Goal: Task Accomplishment & Management: Complete application form

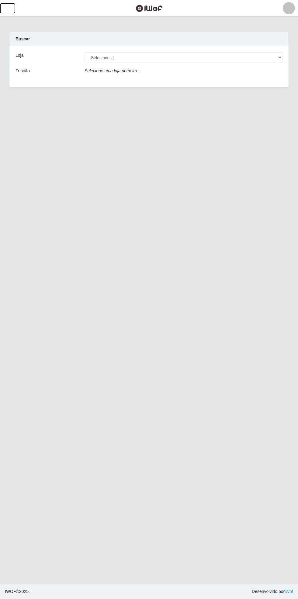
click at [9, 11] on span "button" at bounding box center [8, 8] width 8 height 7
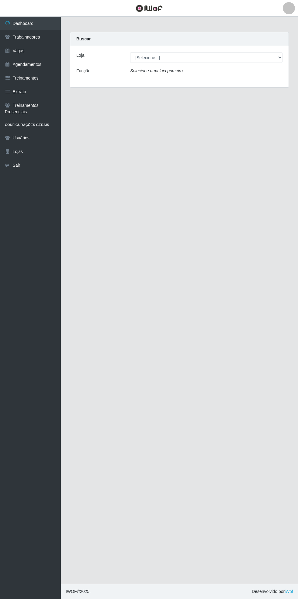
click at [32, 51] on link "Vagas" at bounding box center [30, 51] width 61 height 14
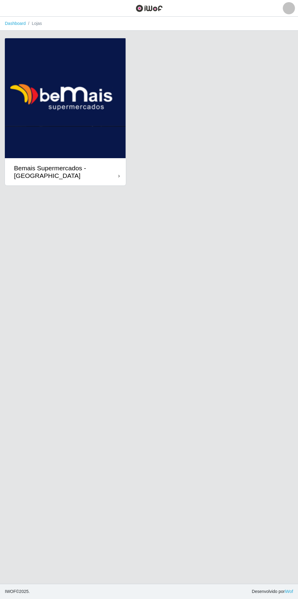
click at [112, 174] on div "Bemais Supermercados - [GEOGRAPHIC_DATA]" at bounding box center [66, 171] width 104 height 15
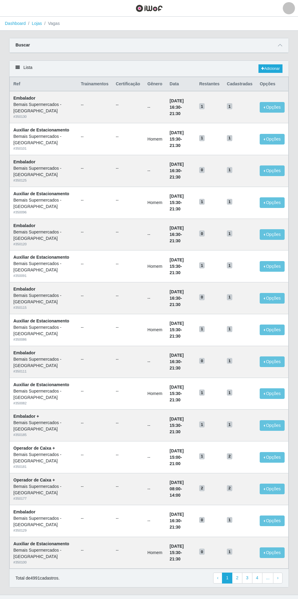
click at [282, 44] on span at bounding box center [279, 45] width 7 height 7
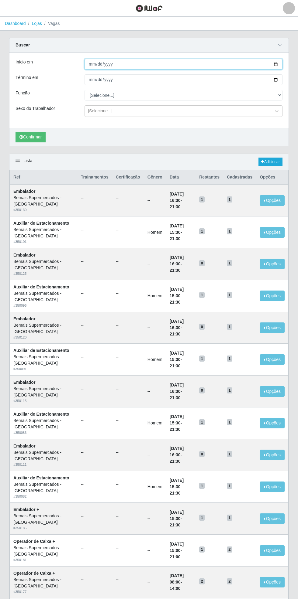
click at [281, 61] on input "Início em" at bounding box center [183, 64] width 198 height 11
type input "[DATE]"
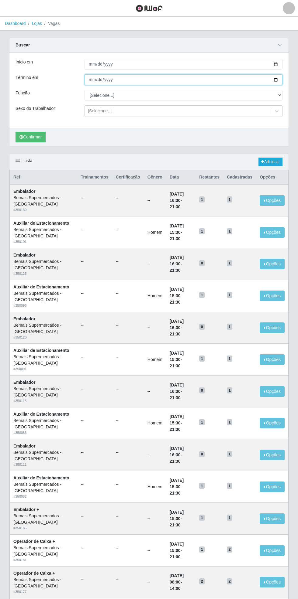
click at [281, 80] on input "Término em" at bounding box center [183, 79] width 198 height 11
type input "[DATE]"
click at [289, 89] on div "Carregando... Buscar Início em [DATE] Término em [DATE] Função [Selecione...] A…" at bounding box center [149, 96] width 289 height 116
click at [280, 93] on select "[Selecione...] ASG ASG + ASG ++ Auxiliar de Estacionamento Auxiliar de Estacion…" at bounding box center [183, 95] width 198 height 11
click at [84, 90] on select "[Selecione...] ASG ASG + ASG ++ Auxiliar de Estacionamento Auxiliar de Estacion…" at bounding box center [183, 95] width 198 height 11
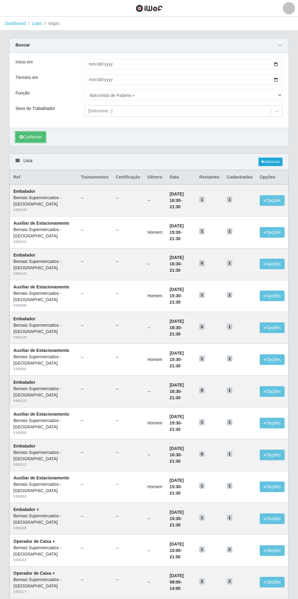
click at [32, 138] on button "Confirmar" at bounding box center [30, 137] width 30 height 11
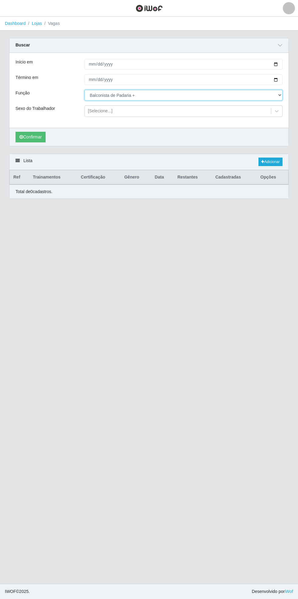
click at [280, 93] on select "[Selecione...] ASG ASG + ASG ++ Auxiliar de Estacionamento Auxiliar de Estacion…" at bounding box center [183, 95] width 198 height 11
select select "117"
click at [84, 90] on select "[Selecione...] ASG ASG + ASG ++ Auxiliar de Estacionamento Auxiliar de Estacion…" at bounding box center [183, 95] width 198 height 11
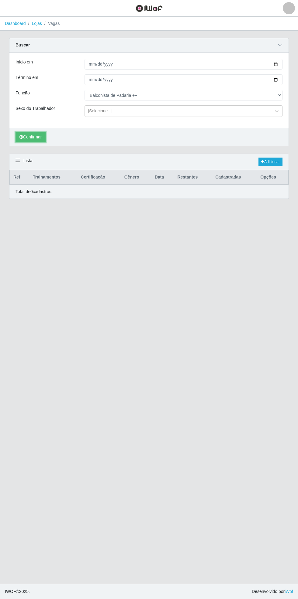
click at [29, 136] on button "Confirmar" at bounding box center [30, 137] width 30 height 11
click at [277, 158] on link "Adicionar" at bounding box center [270, 162] width 24 height 9
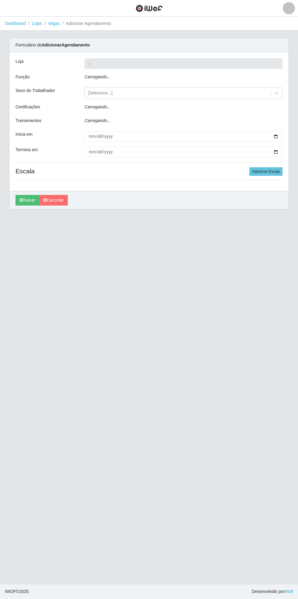
type input "Bemais Supermercados - [GEOGRAPHIC_DATA]"
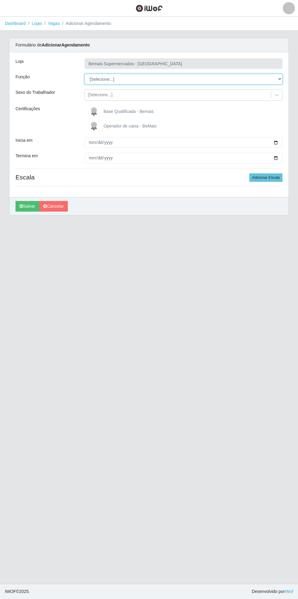
click at [281, 78] on select "[Selecione...] ASG ASG + ASG ++ Auxiliar de Estacionamento Auxiliar de Estacion…" at bounding box center [183, 79] width 198 height 11
select select "117"
click at [84, 74] on select "[Selecione...] ASG ASG + ASG ++ Auxiliar de Estacionamento Auxiliar de Estacion…" at bounding box center [183, 79] width 198 height 11
click at [116, 111] on span "Base Qualificada - Bemais" at bounding box center [128, 111] width 50 height 5
click at [0, 0] on input "Base Qualificada - Bemais" at bounding box center [0, 0] width 0 height 0
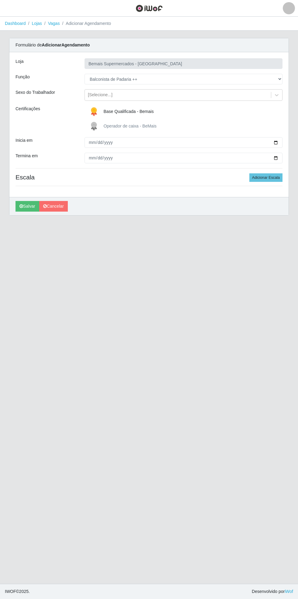
click at [289, 139] on div "Carregando... Formulário de Adicionar Agendamento Loja Bemais Supermercados - C…" at bounding box center [149, 130] width 289 height 185
click at [279, 142] on input "Inicia em" at bounding box center [183, 142] width 198 height 11
type input "[DATE]"
click at [282, 159] on input "Termina em" at bounding box center [183, 158] width 198 height 11
type input "[DATE]"
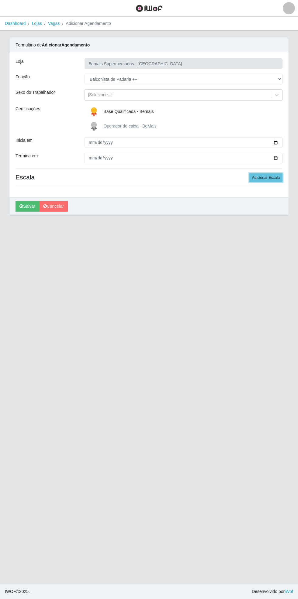
click at [270, 177] on button "Adicionar Escala" at bounding box center [265, 177] width 33 height 9
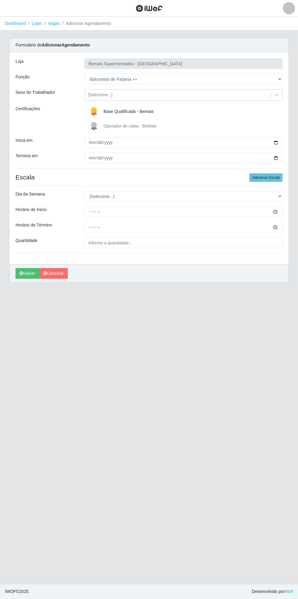
click at [289, 192] on div "Carregando... Formulário de Adicionar Agendamento Loja Bemais Supermercados - C…" at bounding box center [149, 164] width 289 height 252
click at [280, 196] on select "[Selecione...] Segunda Terça Quarta Quinta Sexta Sábado Domingo" at bounding box center [183, 196] width 198 height 11
select select "0"
click at [84, 191] on select "[Selecione...] Segunda Terça Quarta Quinta Sexta Sábado Domingo" at bounding box center [183, 196] width 198 height 11
click at [280, 211] on input "Horário de Inicio" at bounding box center [183, 212] width 198 height 11
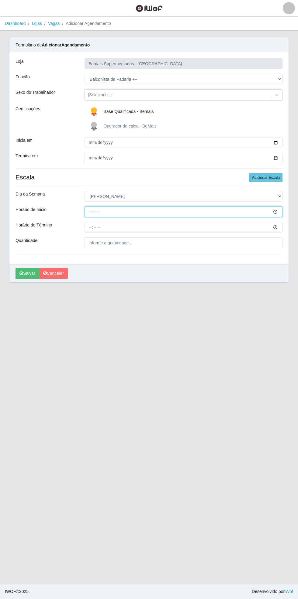
type input "09:00"
click at [281, 229] on input "Horário de Término" at bounding box center [183, 227] width 198 height 11
type input "15:00"
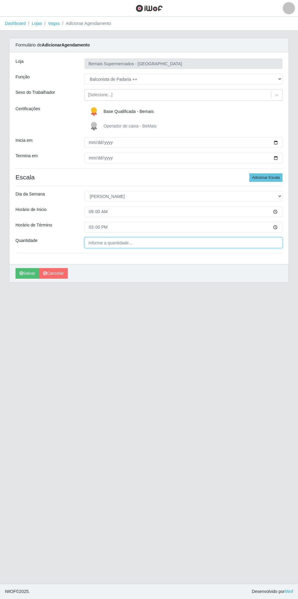
click at [121, 241] on input "Quantidade" at bounding box center [183, 242] width 198 height 11
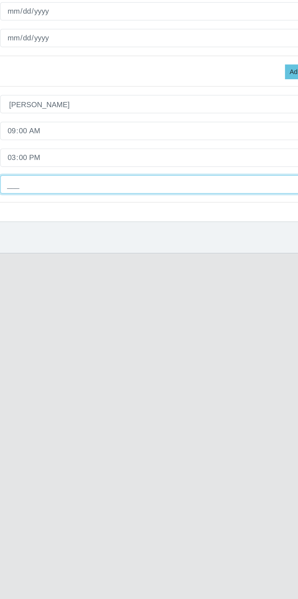
type input "1__"
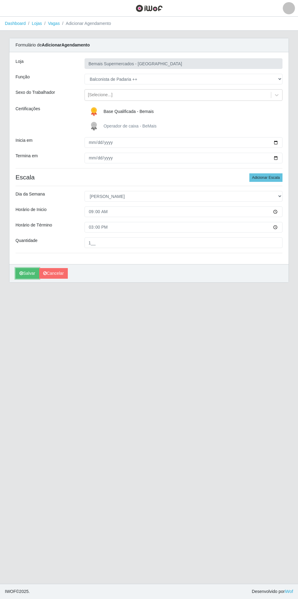
click at [21, 273] on icon "submit" at bounding box center [21, 273] width 4 height 4
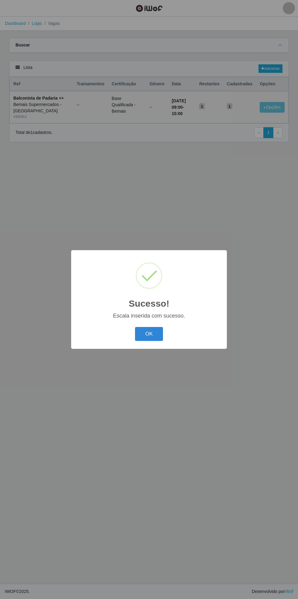
click at [158, 330] on button "OK" at bounding box center [149, 334] width 28 height 14
